Goal: Task Accomplishment & Management: Manage account settings

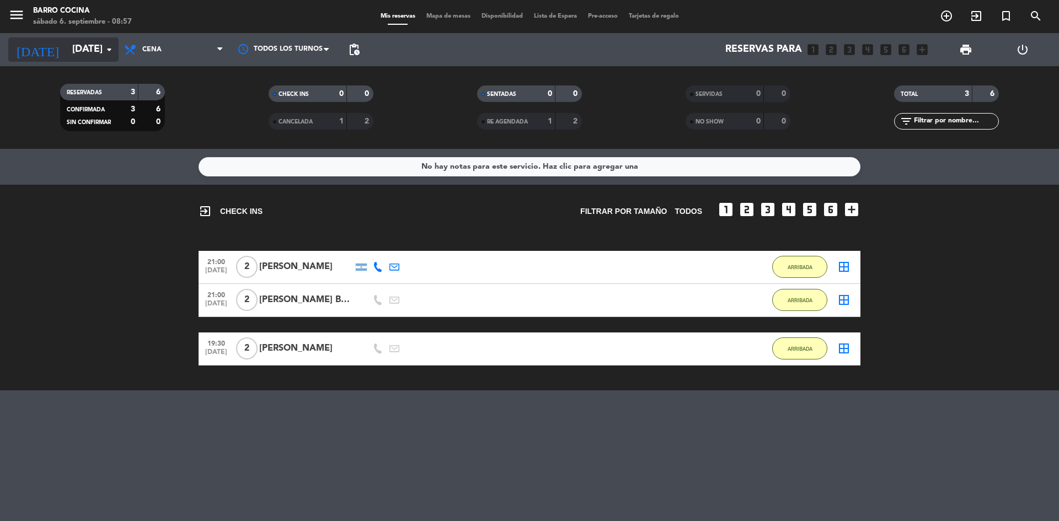
click at [83, 50] on input "[DATE]" at bounding box center [131, 50] width 128 height 22
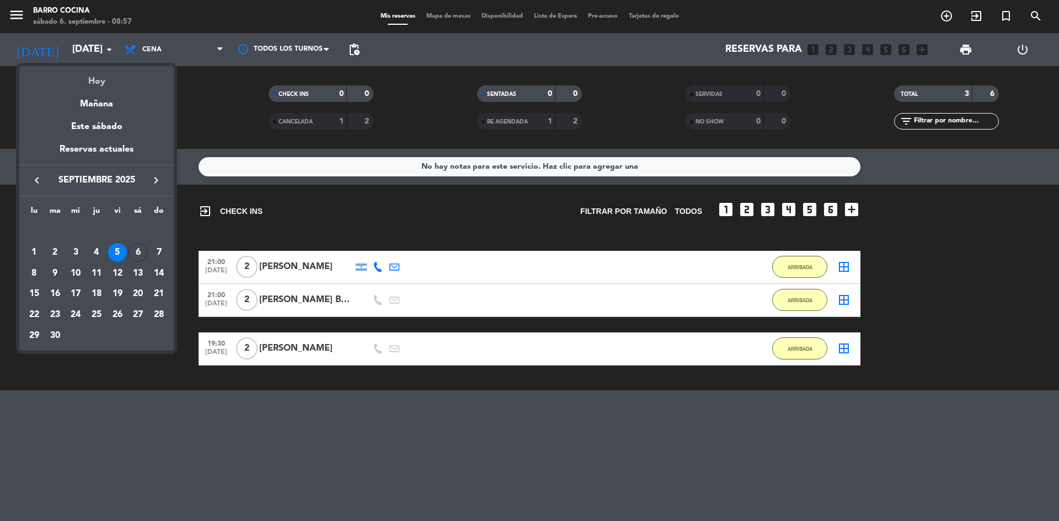
click at [94, 84] on div "Hoy" at bounding box center [96, 77] width 154 height 23
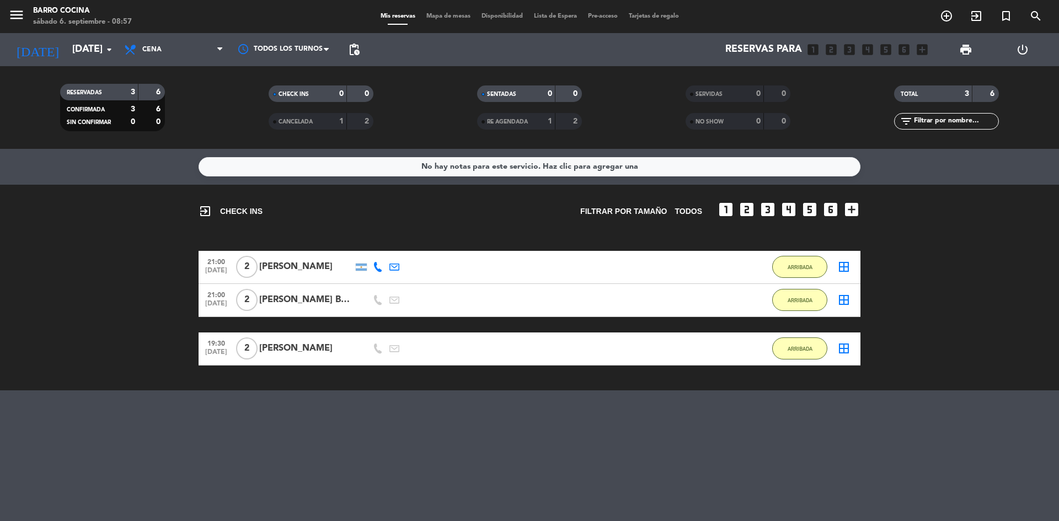
type input "[DATE]"
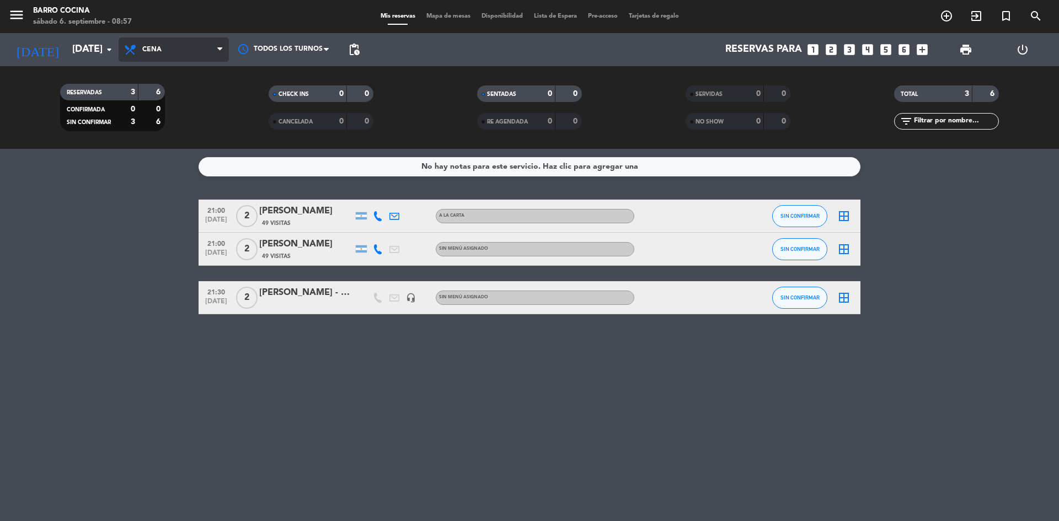
click at [154, 46] on span "Cena" at bounding box center [151, 50] width 19 height 8
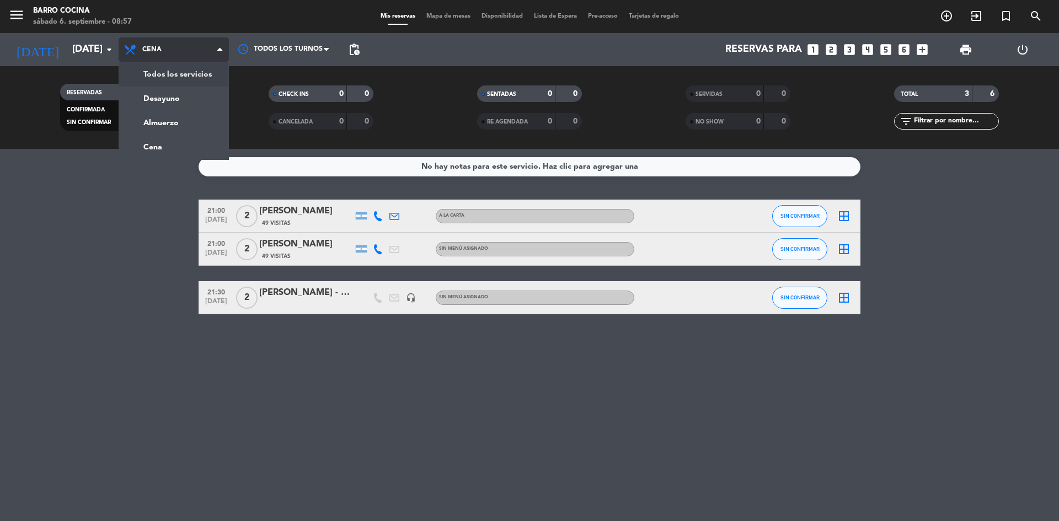
click at [159, 73] on div "menu Barro Cocina [DATE] 6. septiembre - 08:57 Mis reservas Mapa de mesas Dispo…" at bounding box center [529, 74] width 1059 height 149
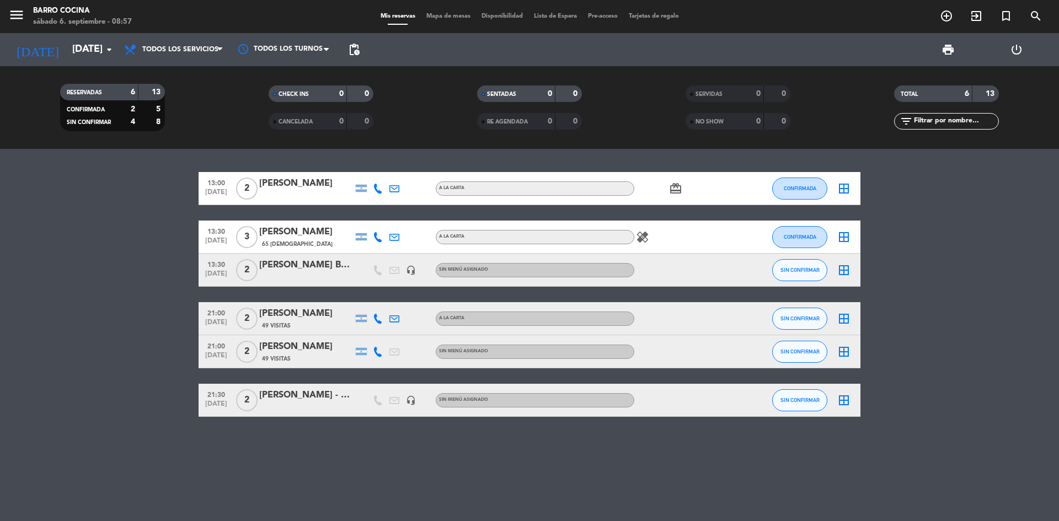
click at [375, 191] on icon at bounding box center [378, 189] width 10 height 10
click at [376, 172] on button "Copiar content_paste" at bounding box center [375, 170] width 34 height 12
click at [376, 238] on icon at bounding box center [378, 237] width 10 height 10
click at [99, 276] on bookings-row "13:00 [DATE] 2 [PERSON_NAME] A LA CARTA card_giftcard CONFIRMADA border_all 13:…" at bounding box center [529, 294] width 1059 height 245
click at [376, 238] on icon at bounding box center [378, 237] width 10 height 10
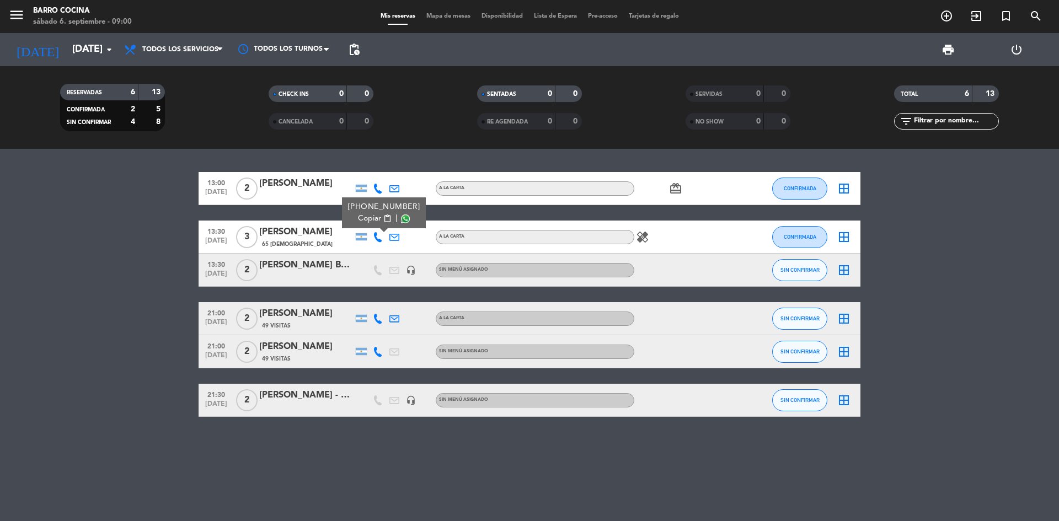
click at [359, 218] on span "Copiar" at bounding box center [369, 219] width 23 height 12
click at [124, 242] on bookings-row "13:00 [DATE] 2 [PERSON_NAME] A LA CARTA card_giftcard CONFIRMADA border_all 13:…" at bounding box center [529, 294] width 1059 height 245
